Goal: Entertainment & Leisure: Consume media (video, audio)

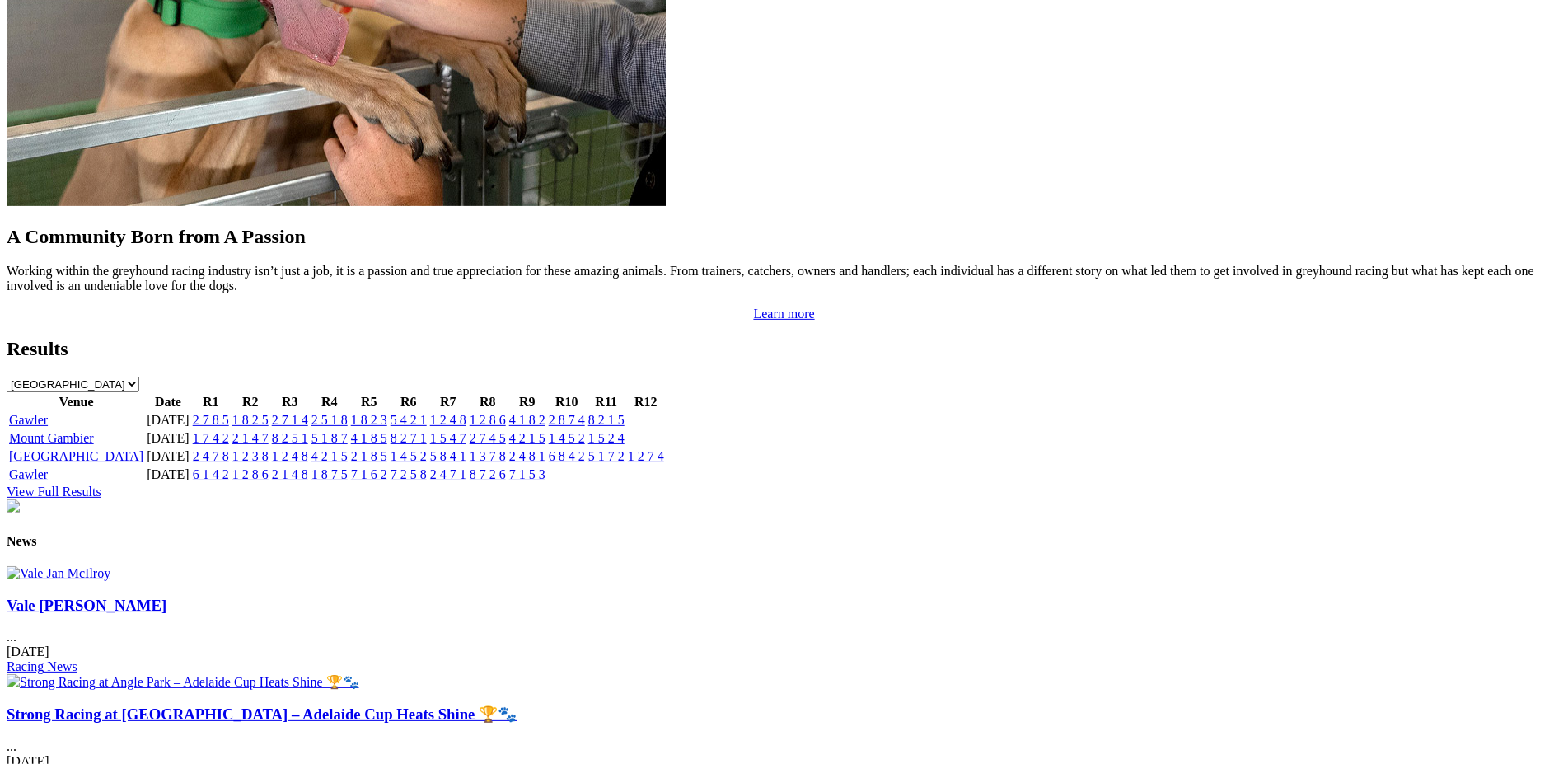
scroll to position [1523, 0]
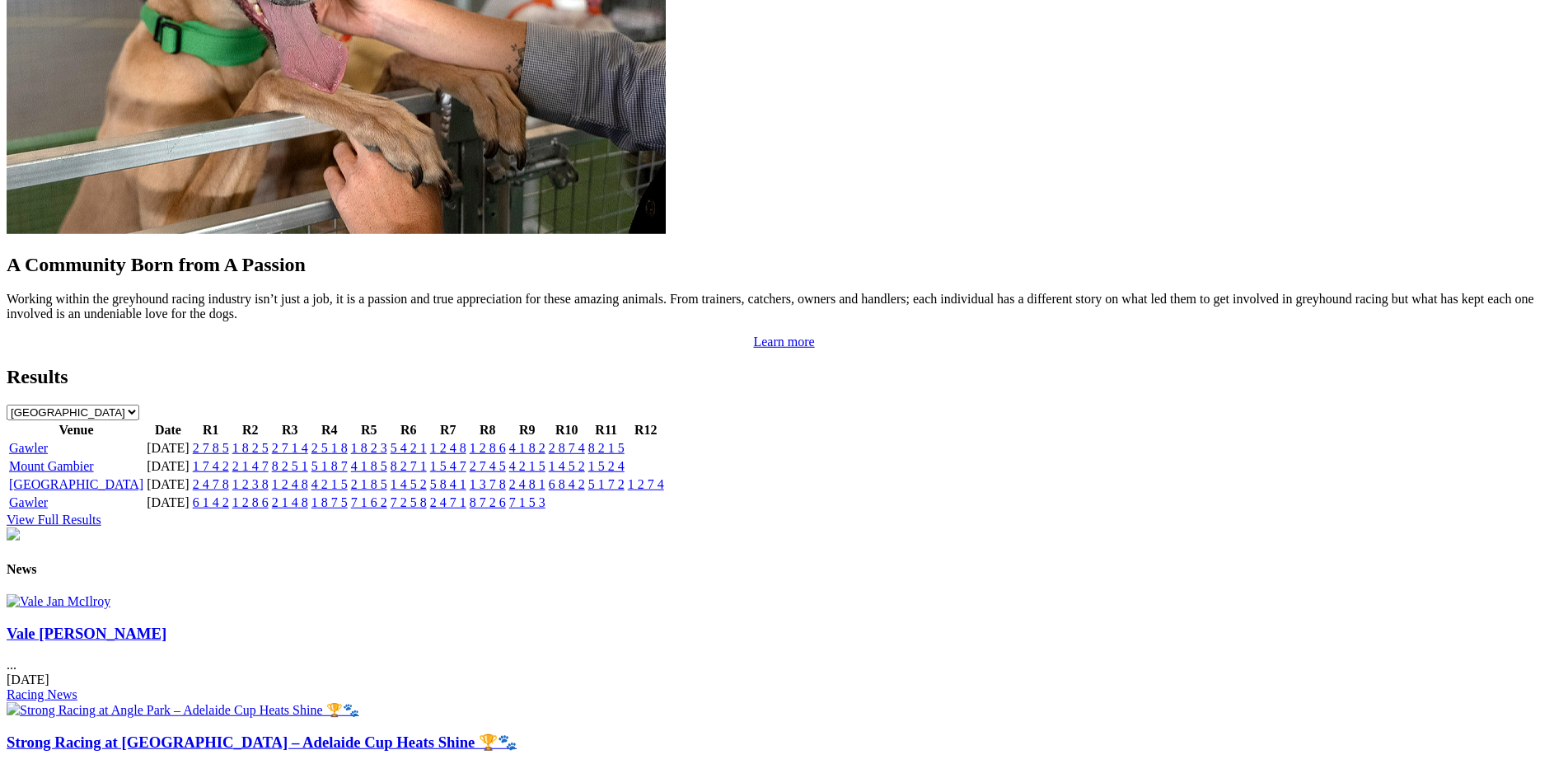
click at [387, 460] on link "4 1 8 5" at bounding box center [369, 467] width 36 height 14
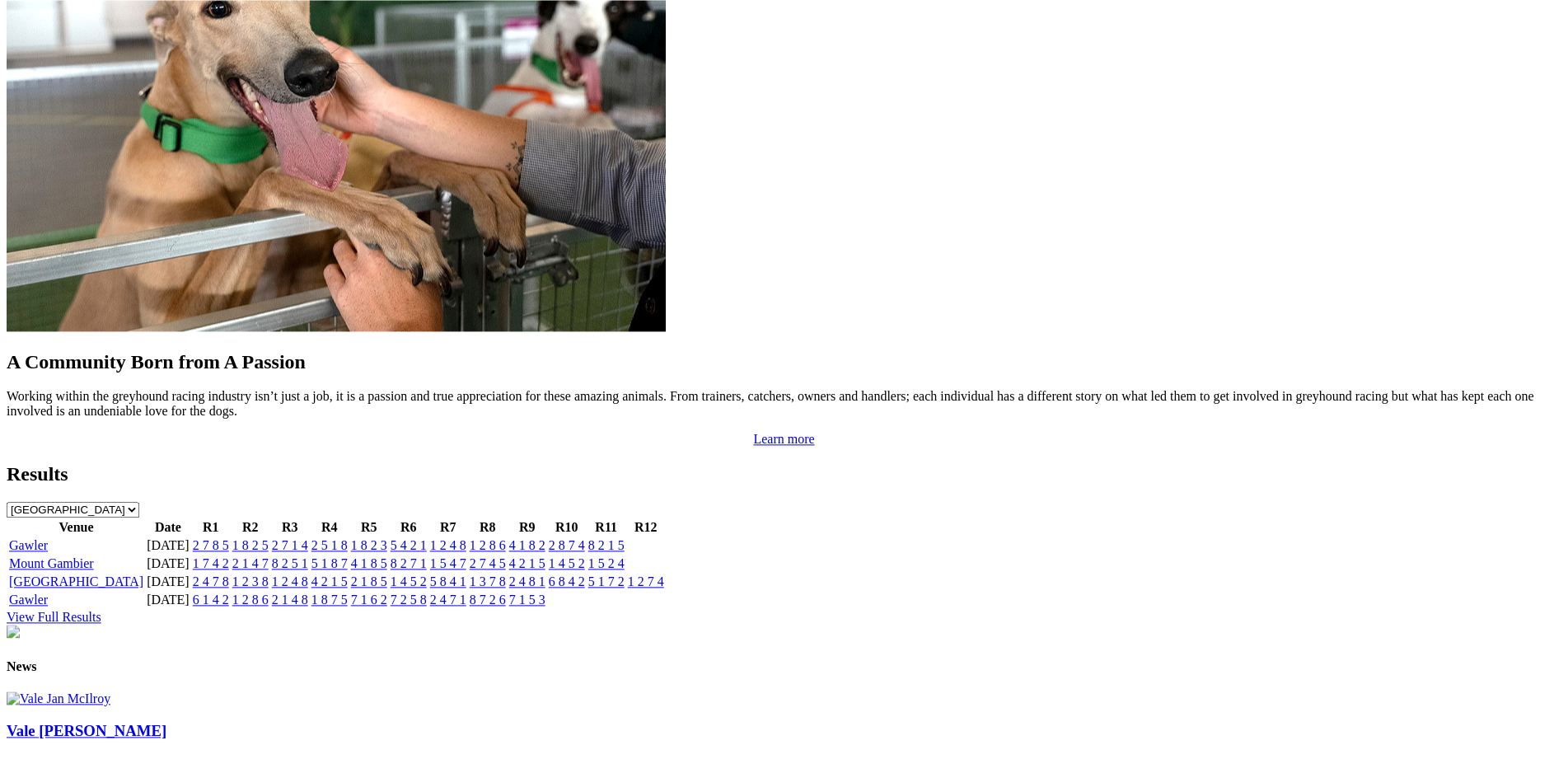
scroll to position [1393, 0]
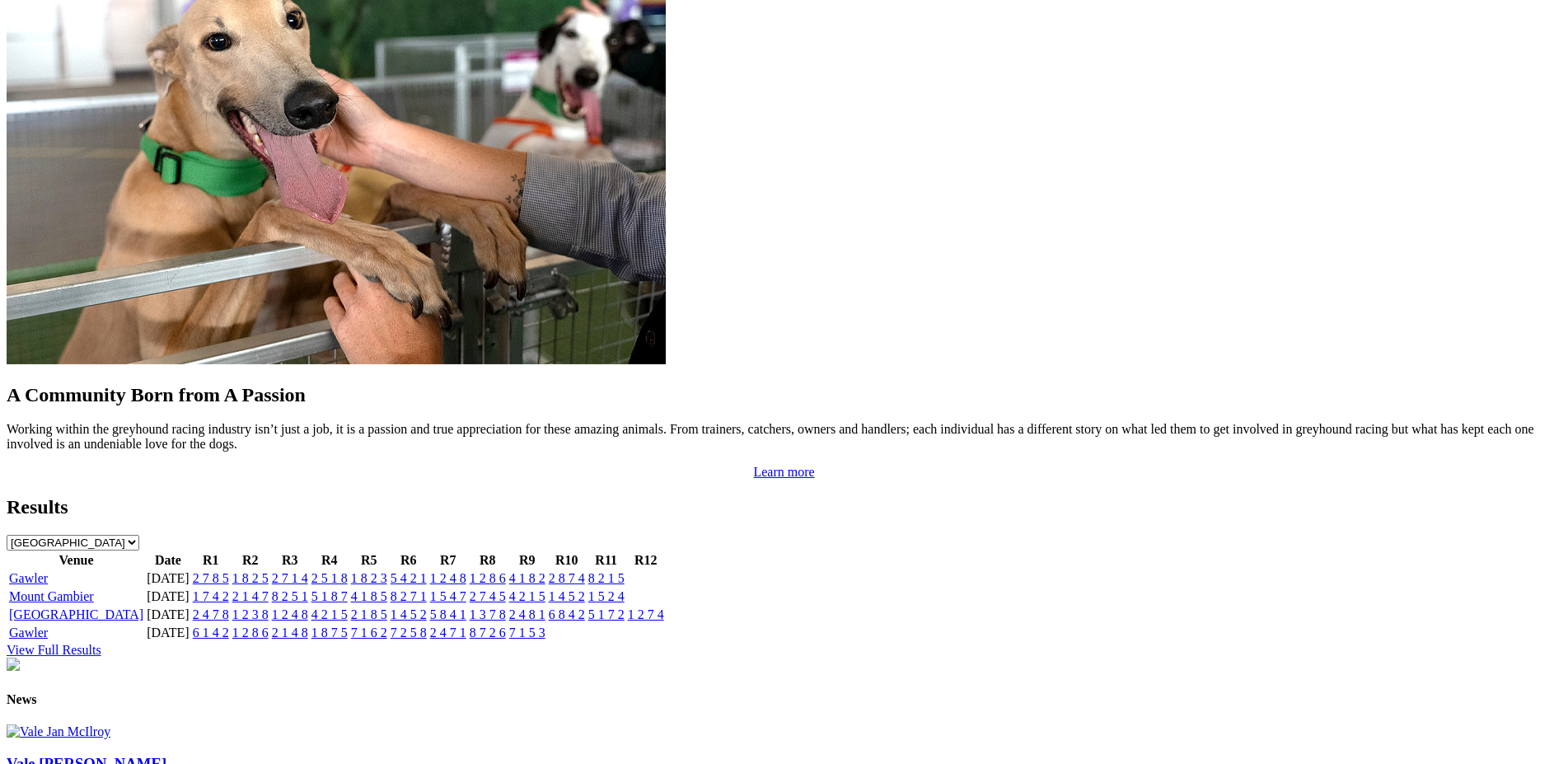
click at [309, 590] on link "8 2 5 1" at bounding box center [290, 597] width 36 height 14
